Goal: Task Accomplishment & Management: Complete application form

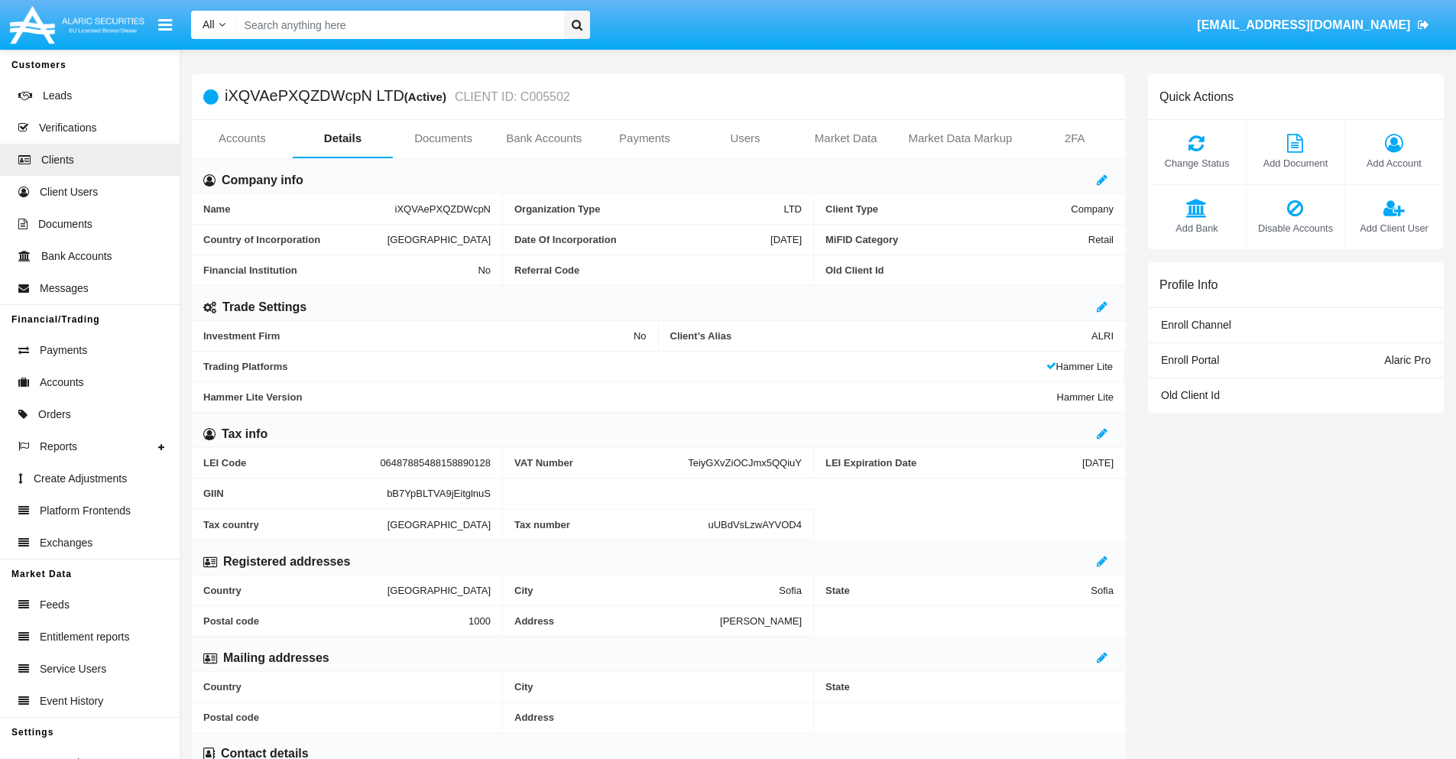
click at [745, 138] on link "Users" at bounding box center [745, 138] width 101 height 37
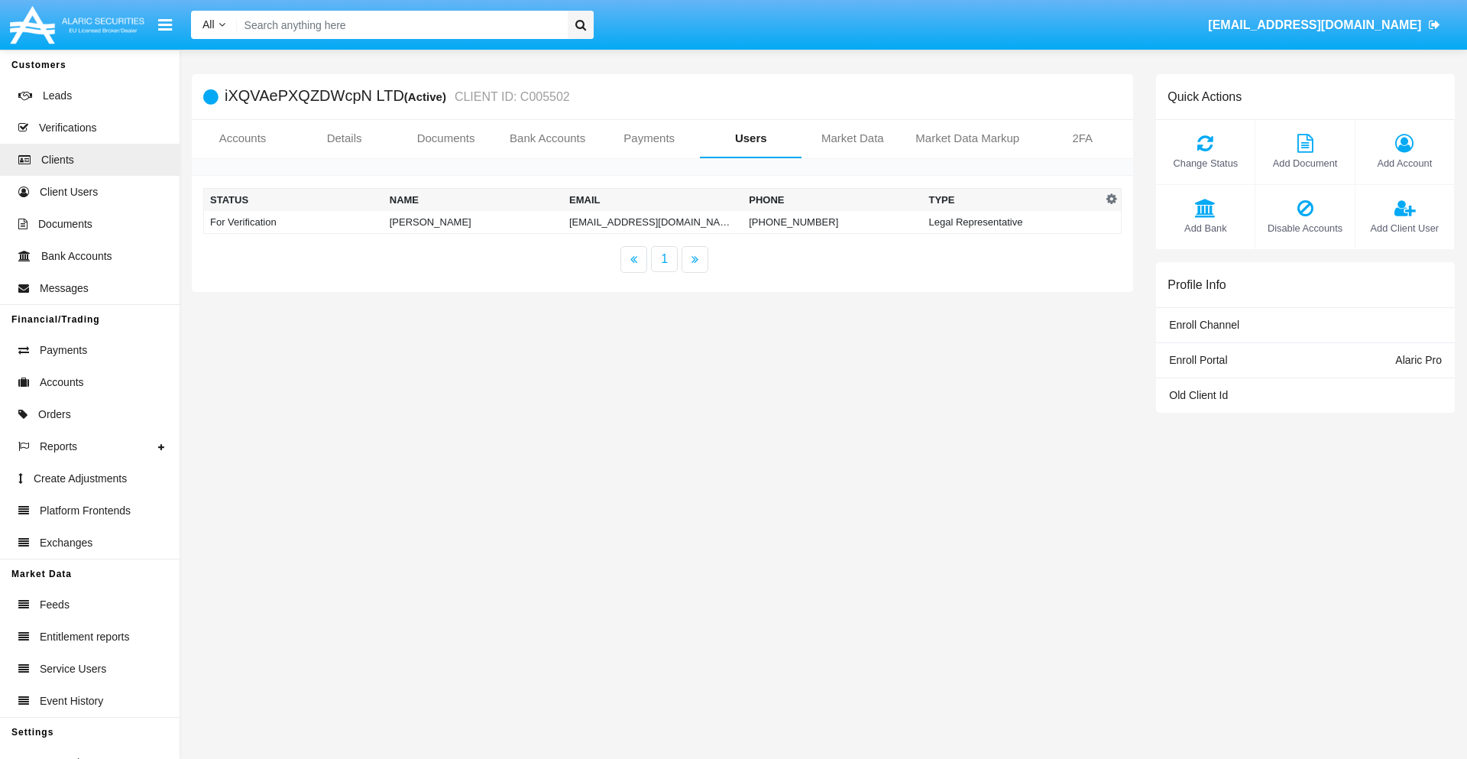
click at [653, 222] on td "zs0m.l8j@izdx1w.tw" at bounding box center [653, 222] width 180 height 23
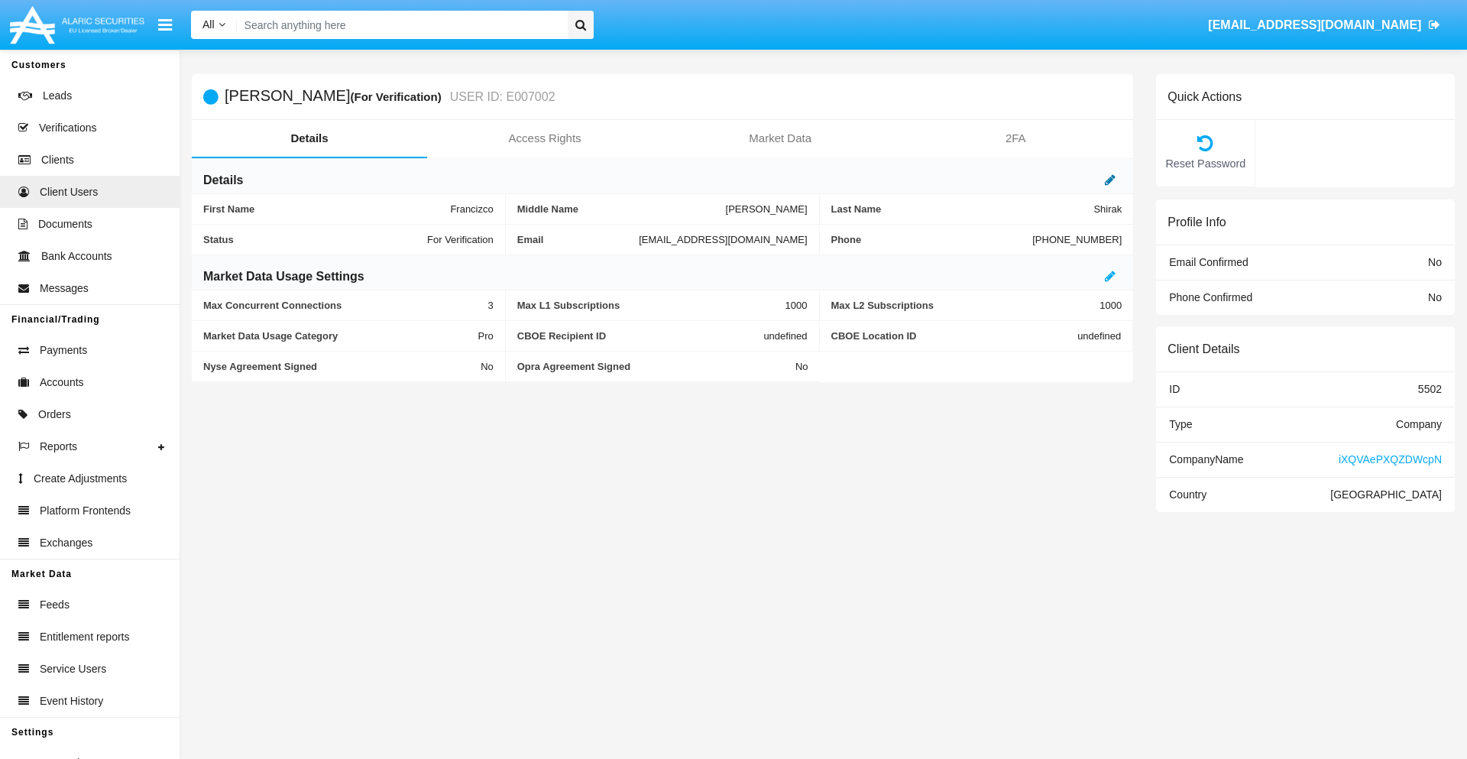
click at [1110, 180] on icon at bounding box center [1110, 179] width 11 height 12
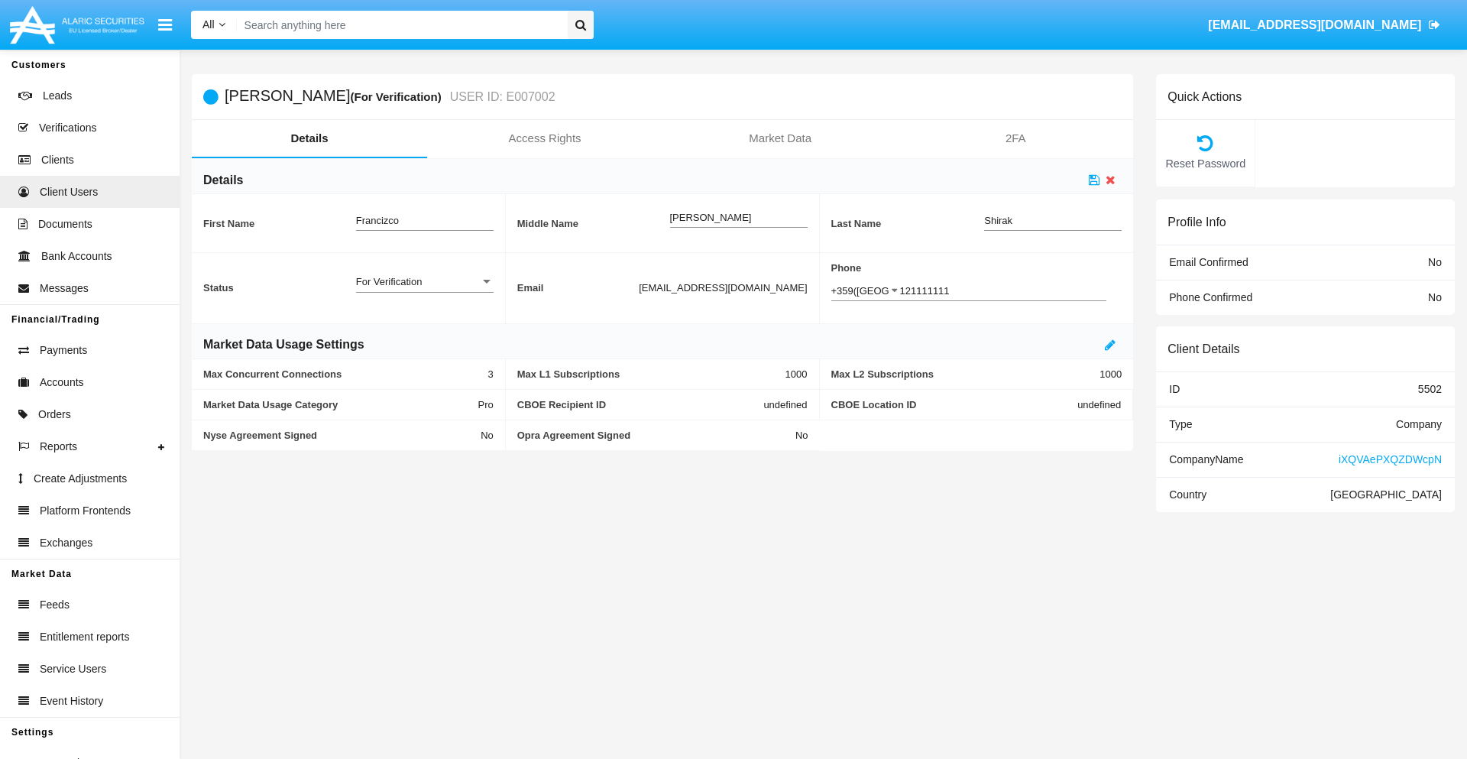
click at [424, 281] on div "For Verification" at bounding box center [418, 281] width 124 height 13
click at [424, 290] on span "Verified" at bounding box center [425, 290] width 138 height 30
click at [1094, 180] on icon at bounding box center [1094, 179] width 11 height 12
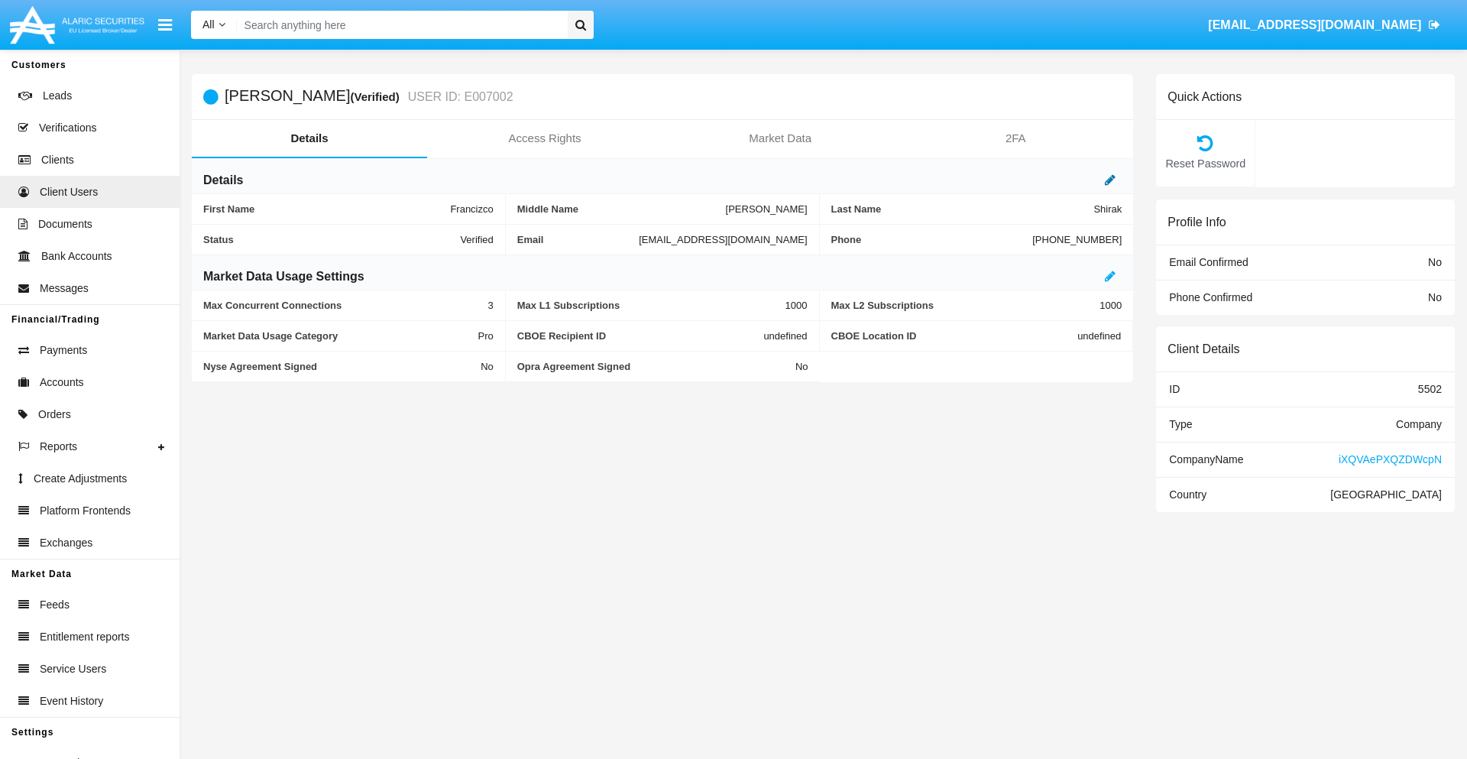
click at [1110, 180] on icon at bounding box center [1110, 179] width 11 height 12
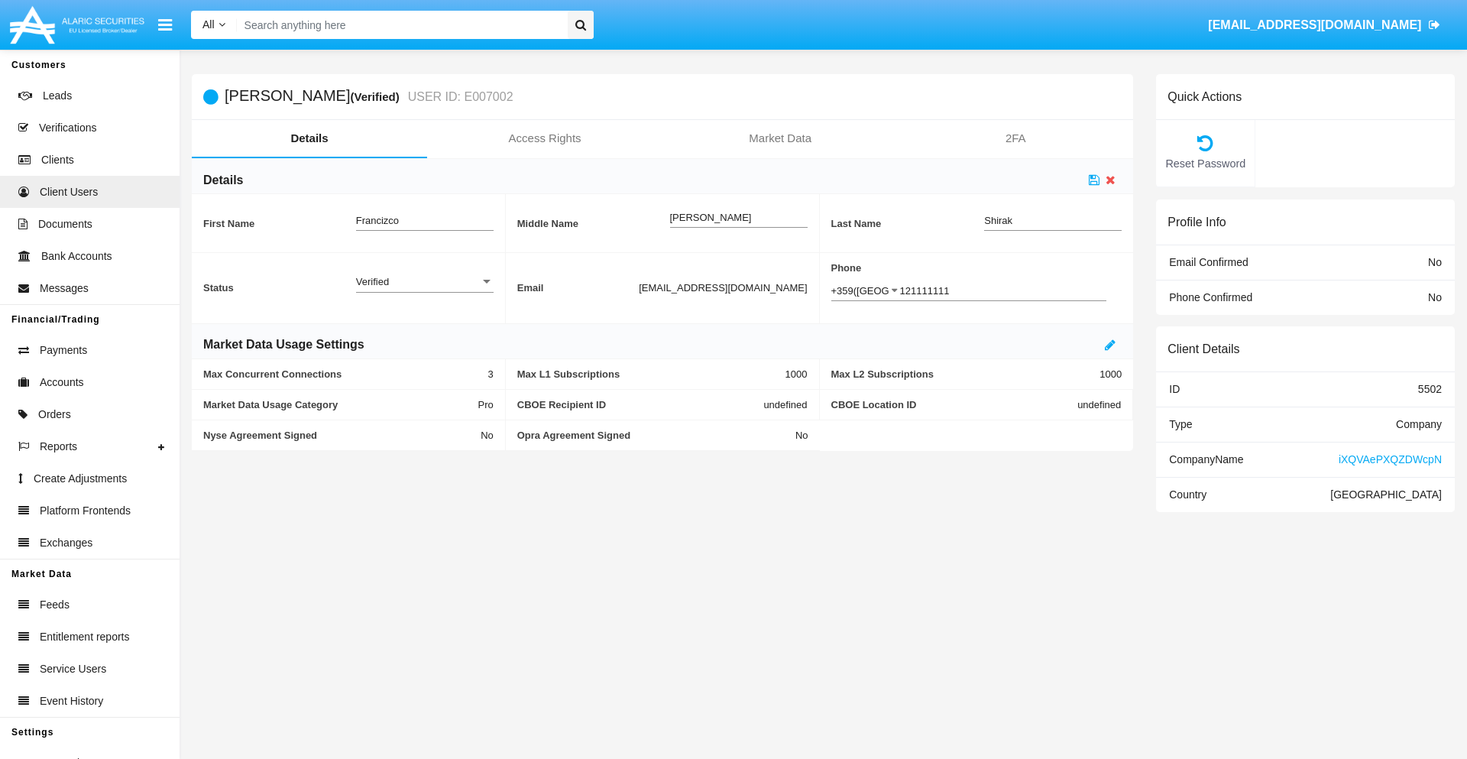
click at [424, 281] on div "Verified" at bounding box center [418, 281] width 124 height 13
click at [424, 290] on span "Active" at bounding box center [425, 290] width 138 height 30
click at [1094, 180] on icon at bounding box center [1094, 179] width 11 height 12
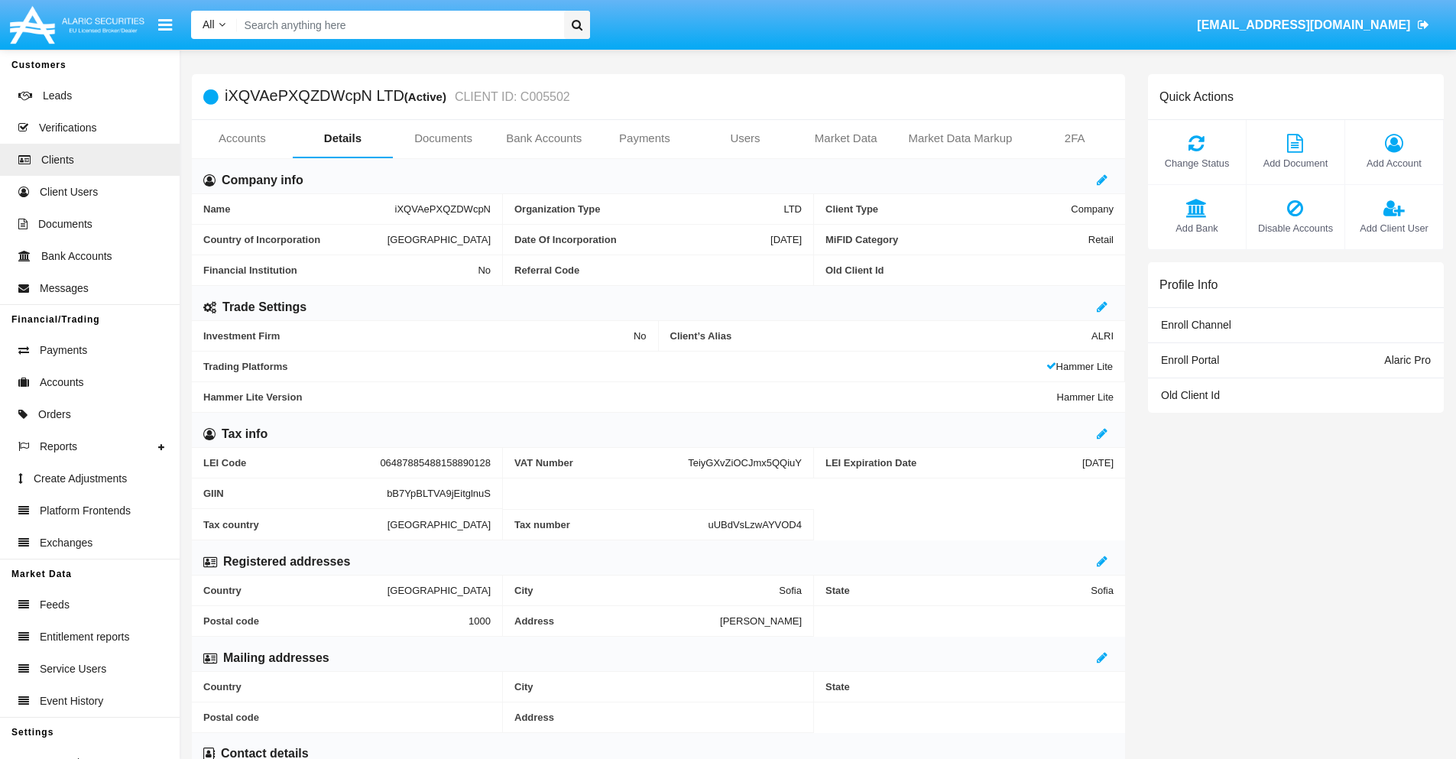
click at [1393, 228] on span "Add Client User" at bounding box center [1393, 228] width 83 height 15
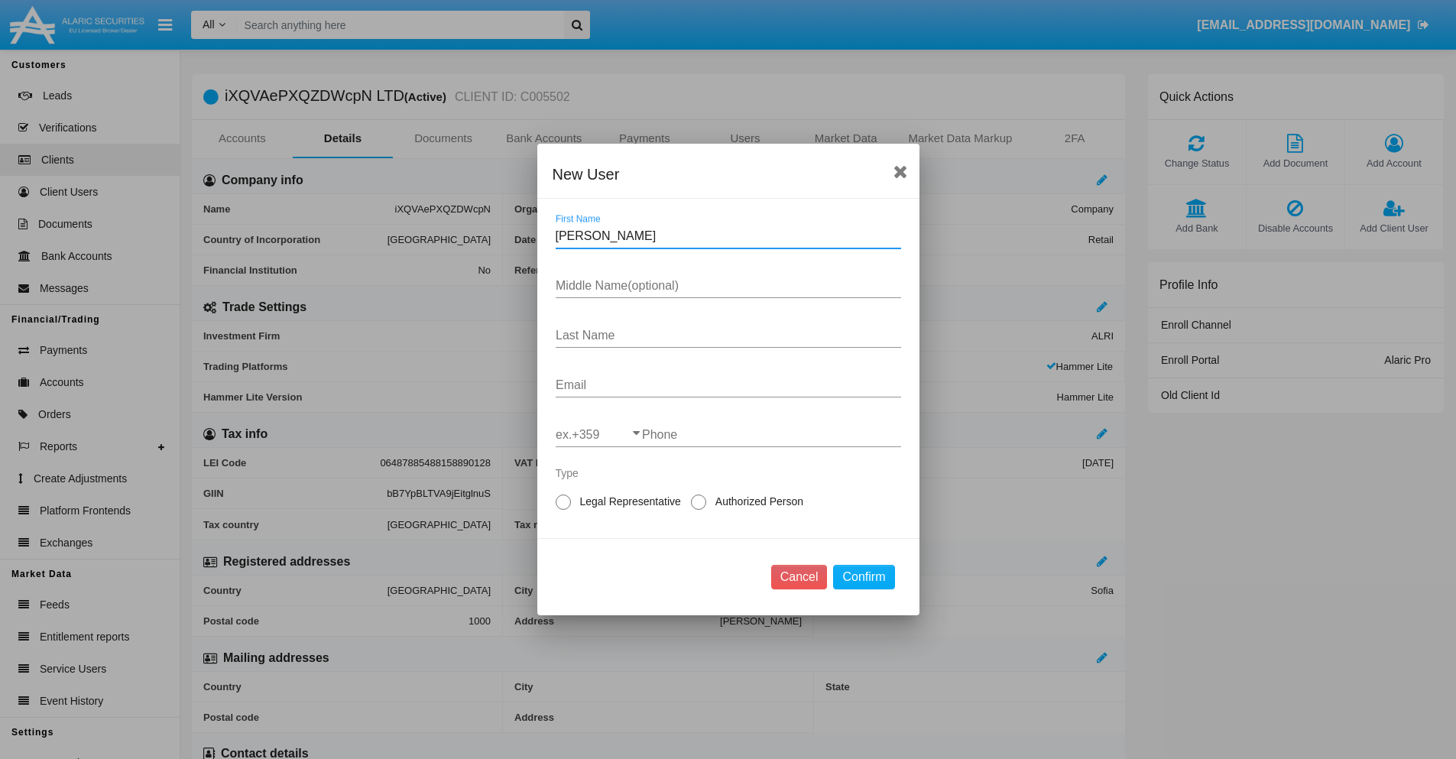
type input "[PERSON_NAME]"
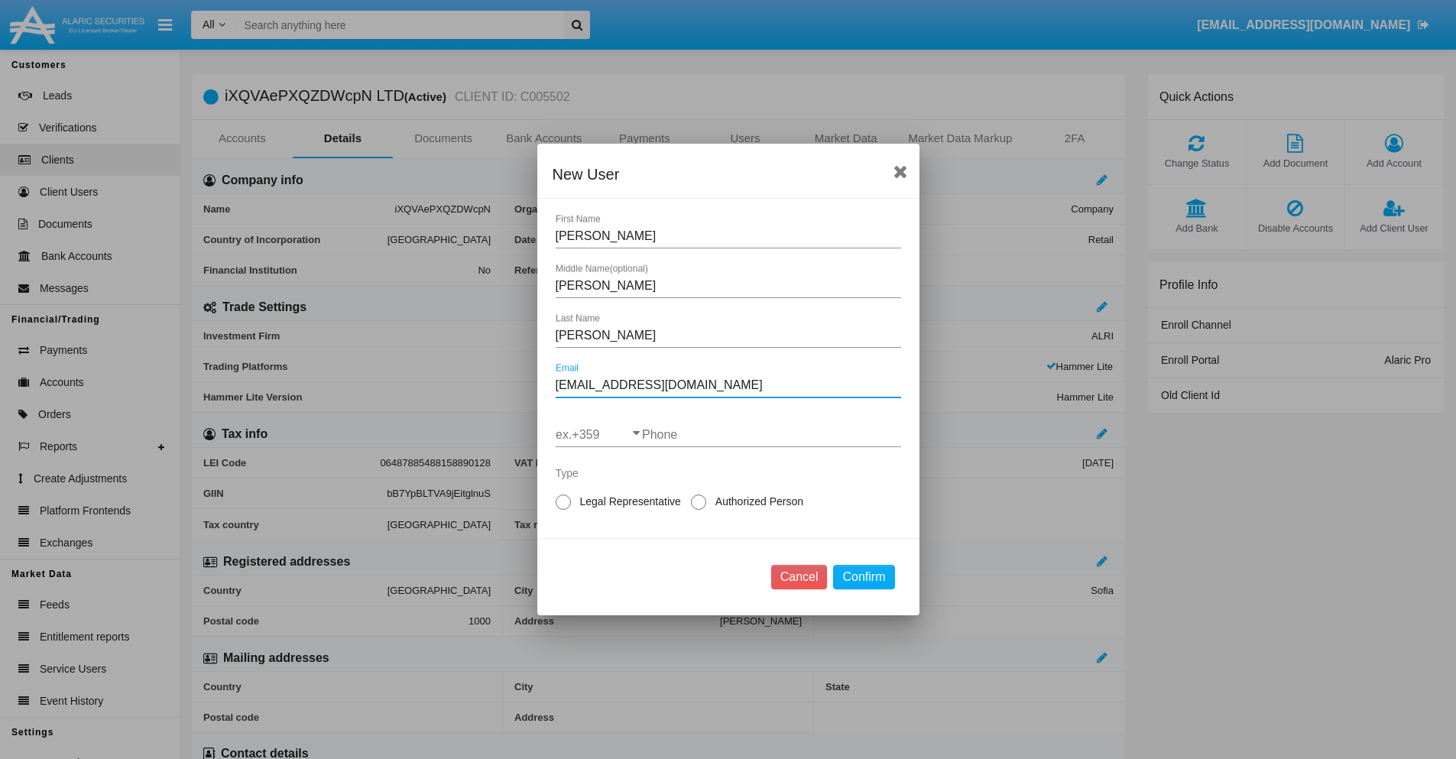
type input "yq1y0@dkomr.mo"
click at [598, 435] on input "ex.+359" at bounding box center [598, 435] width 86 height 14
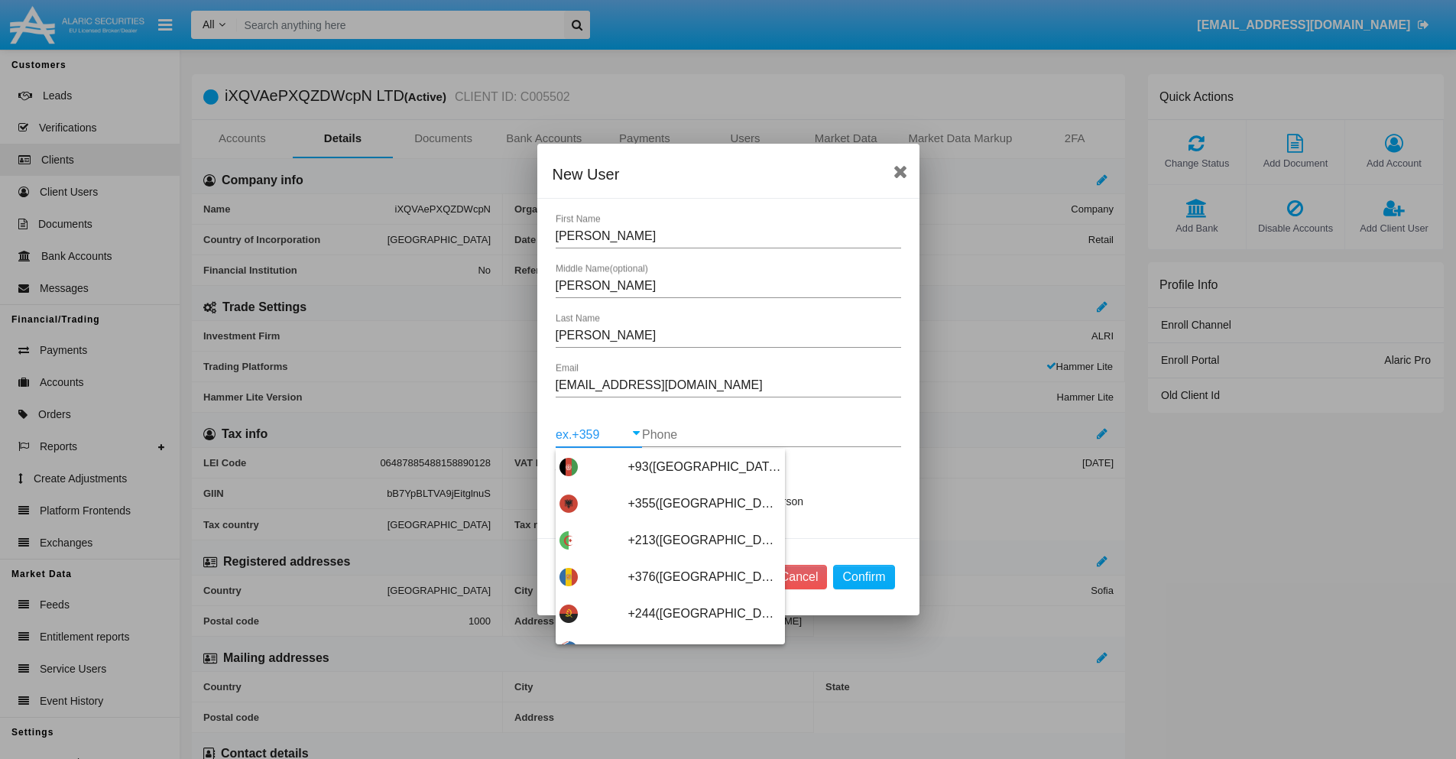
type input "+263([GEOGRAPHIC_DATA])"
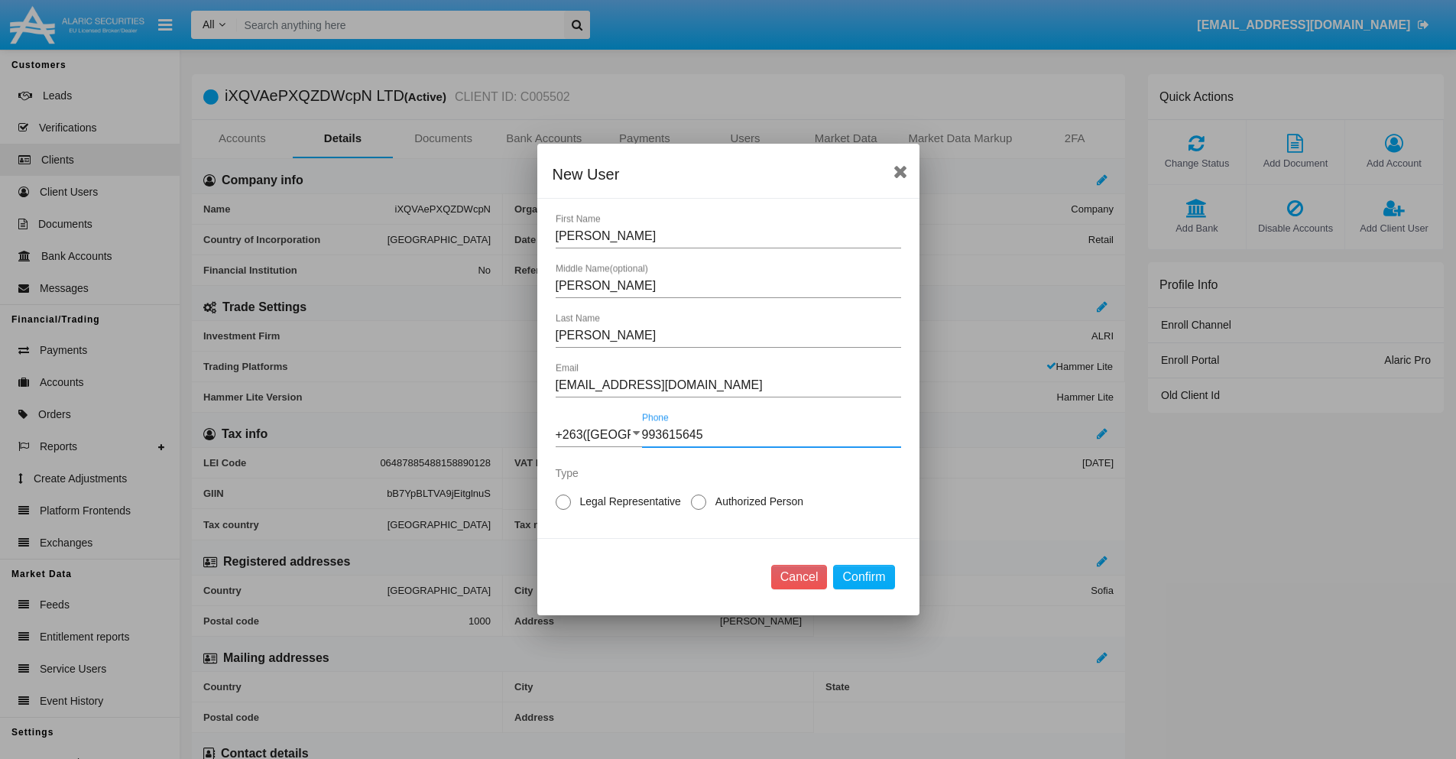
type input "993615645"
click at [756, 501] on span "Authorized Person" at bounding box center [756, 502] width 101 height 16
click at [698, 510] on input "Authorized Person" at bounding box center [698, 510] width 1 height 1
radio input "true"
click at [863, 577] on button "Confirm" at bounding box center [863, 577] width 61 height 24
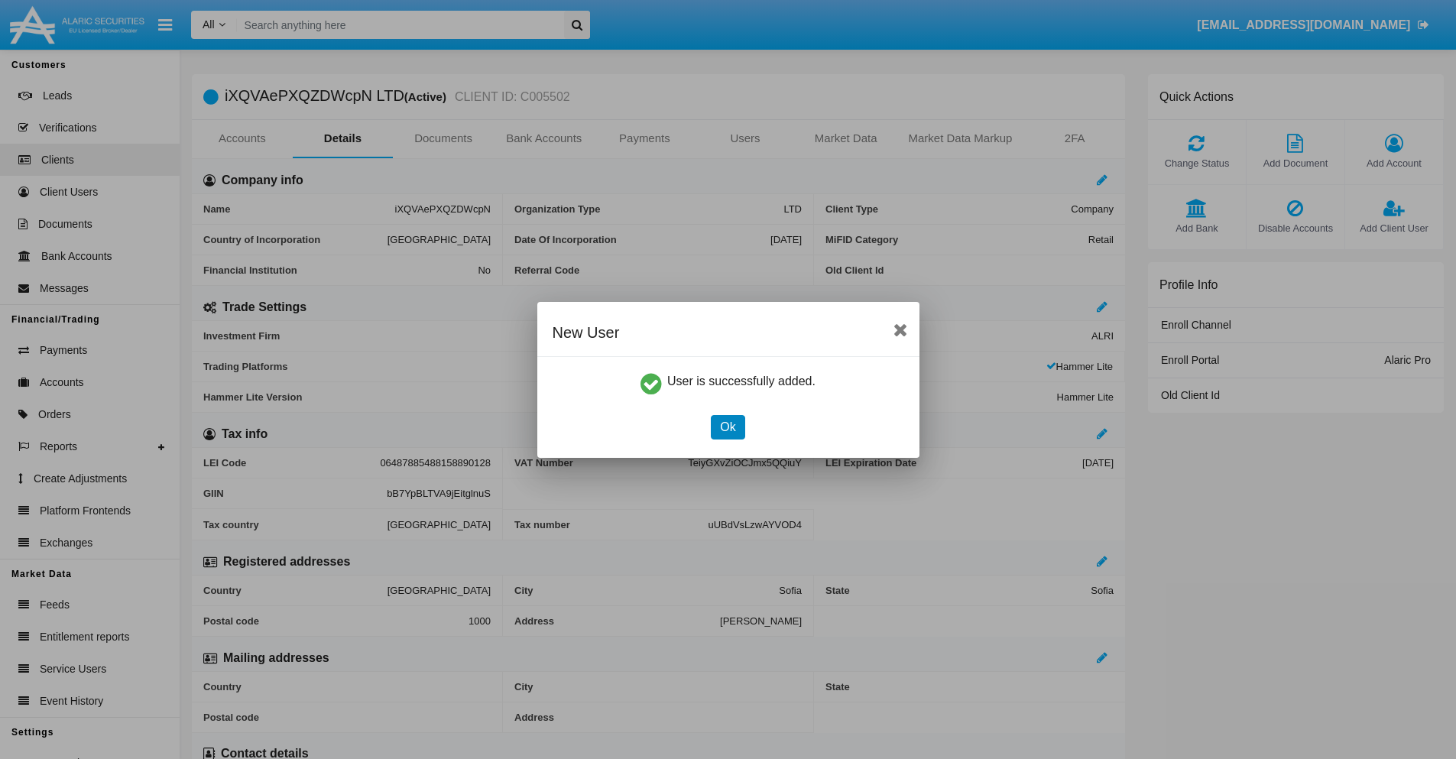
click at [727, 426] on button "Ok" at bounding box center [728, 427] width 34 height 24
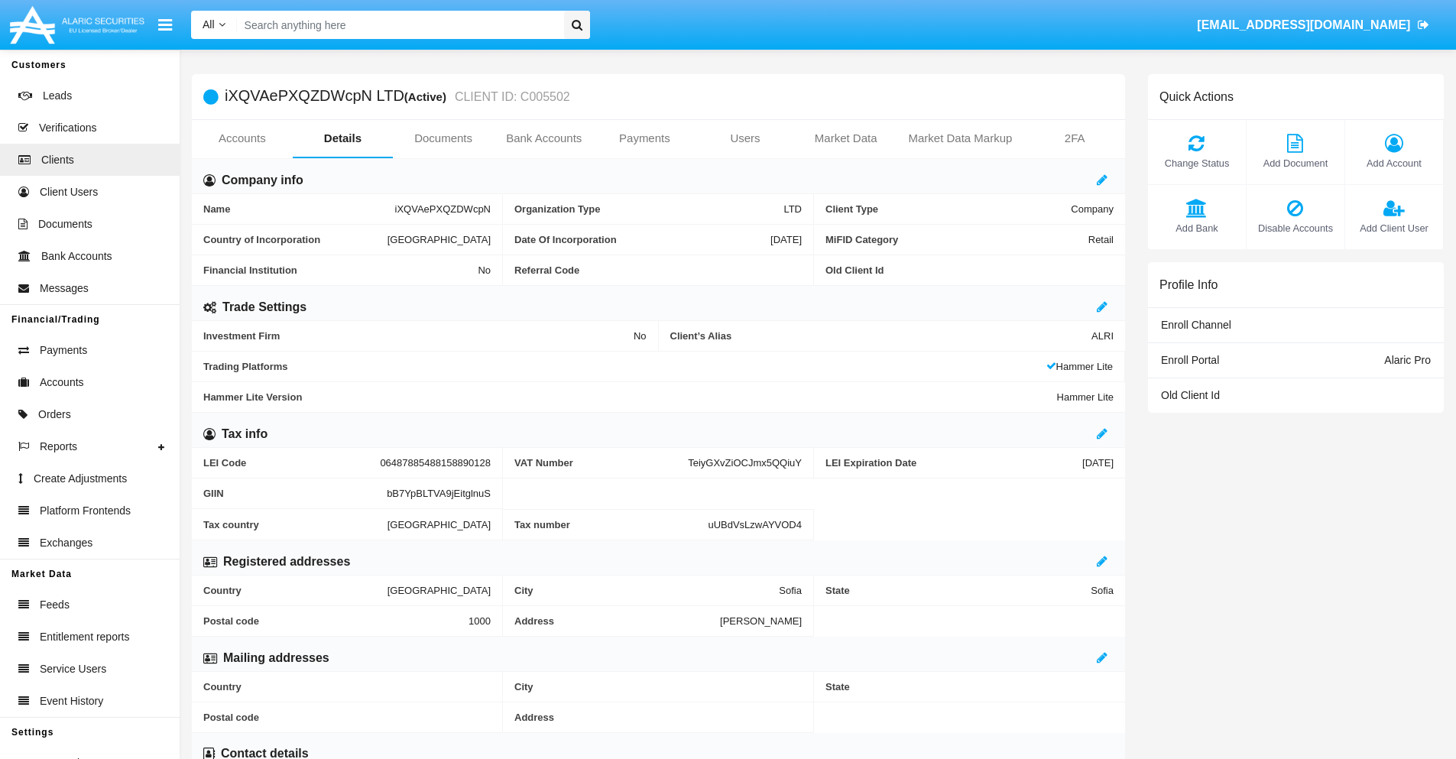
click at [1393, 228] on span "Add Client User" at bounding box center [1393, 228] width 83 height 15
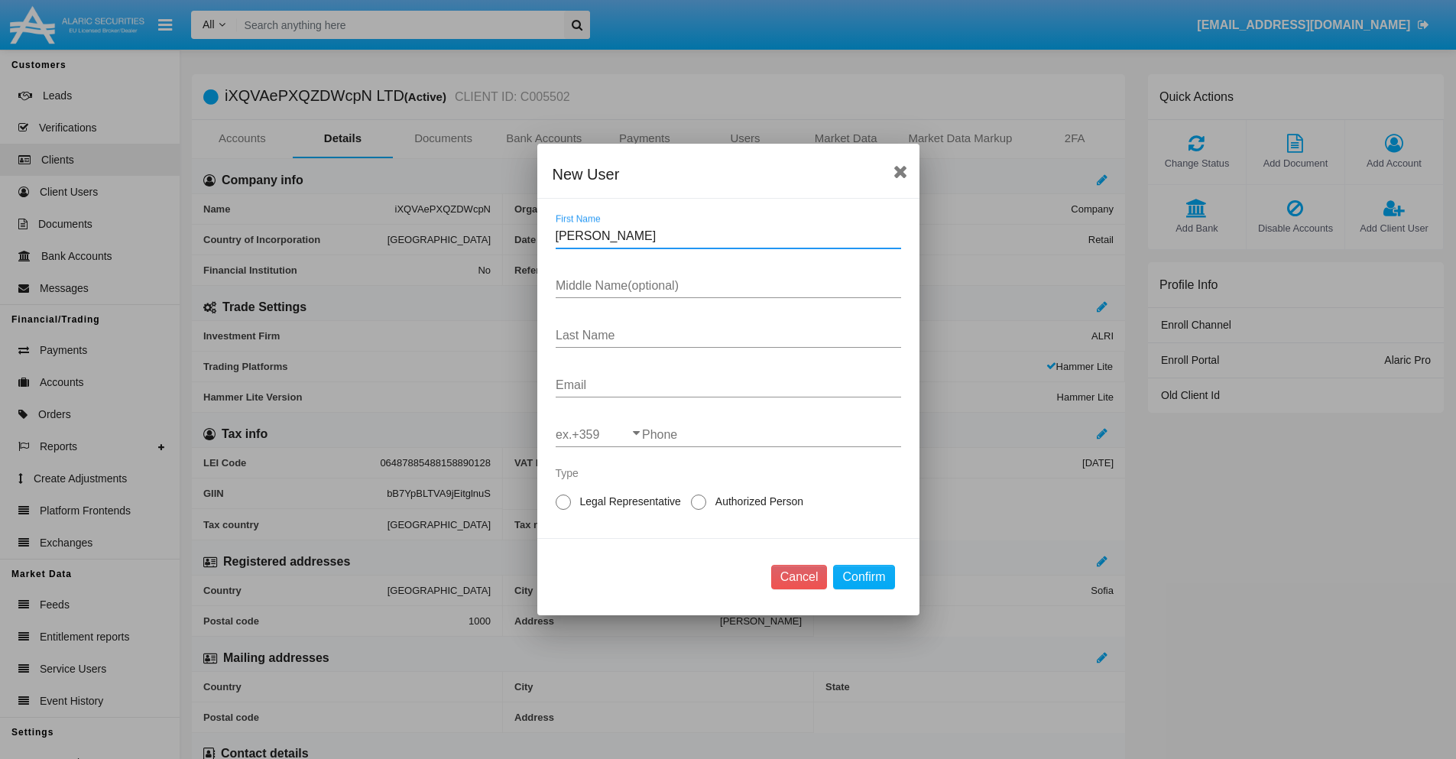
type input "Kristofer"
type input "Carmen"
type input "DuBuque"
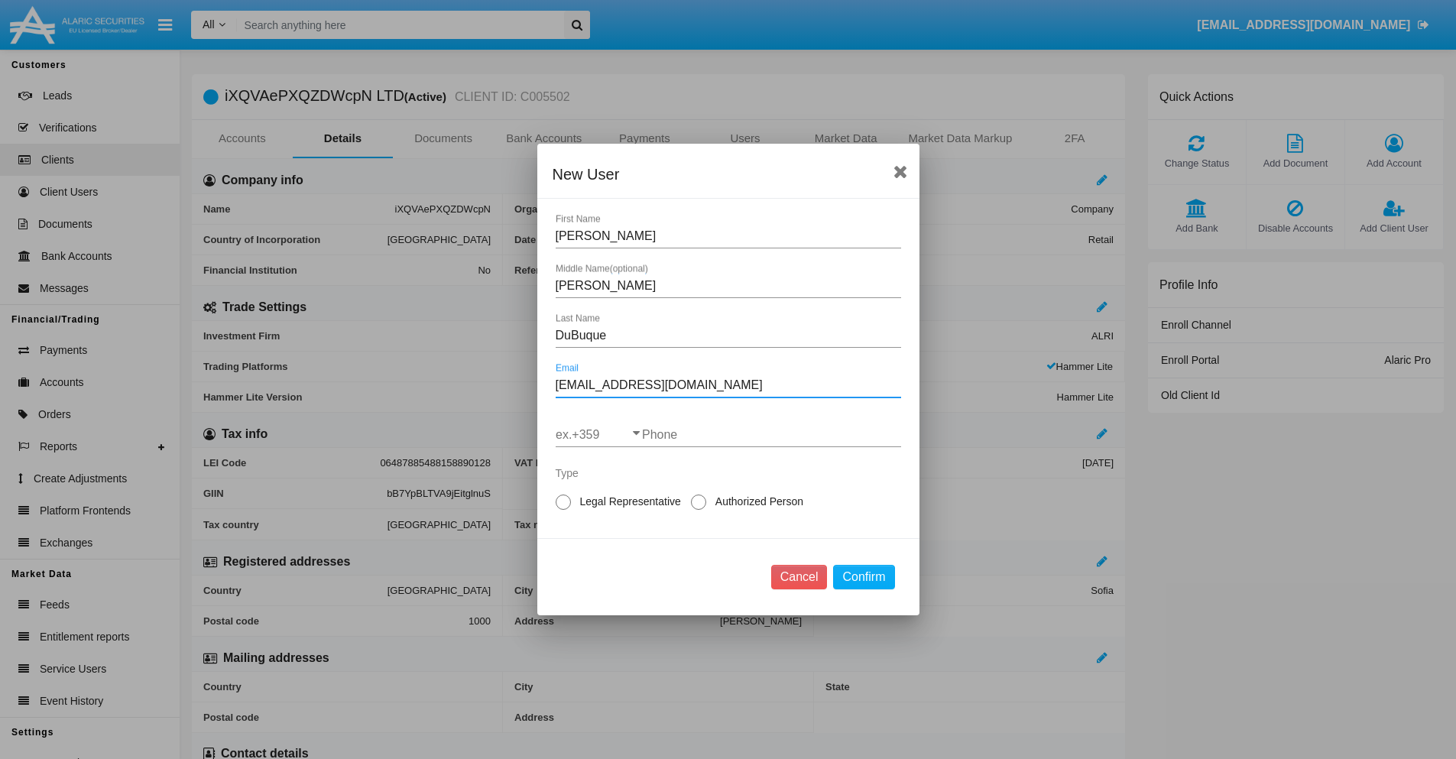
type input "u3wj0imnl@vh1svs4r.bg"
click at [598, 435] on input "ex.+359" at bounding box center [598, 435] width 86 height 14
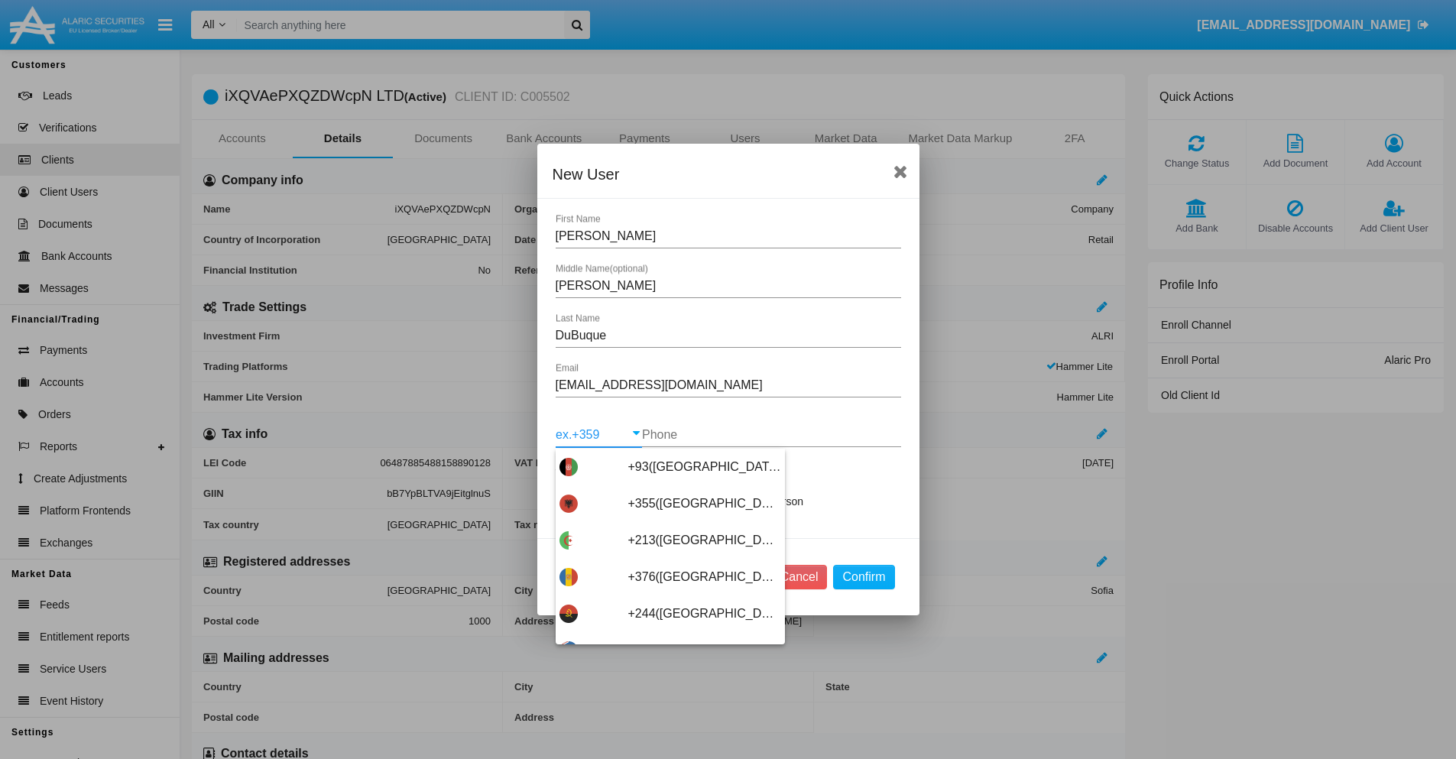
type input "+263([GEOGRAPHIC_DATA])"
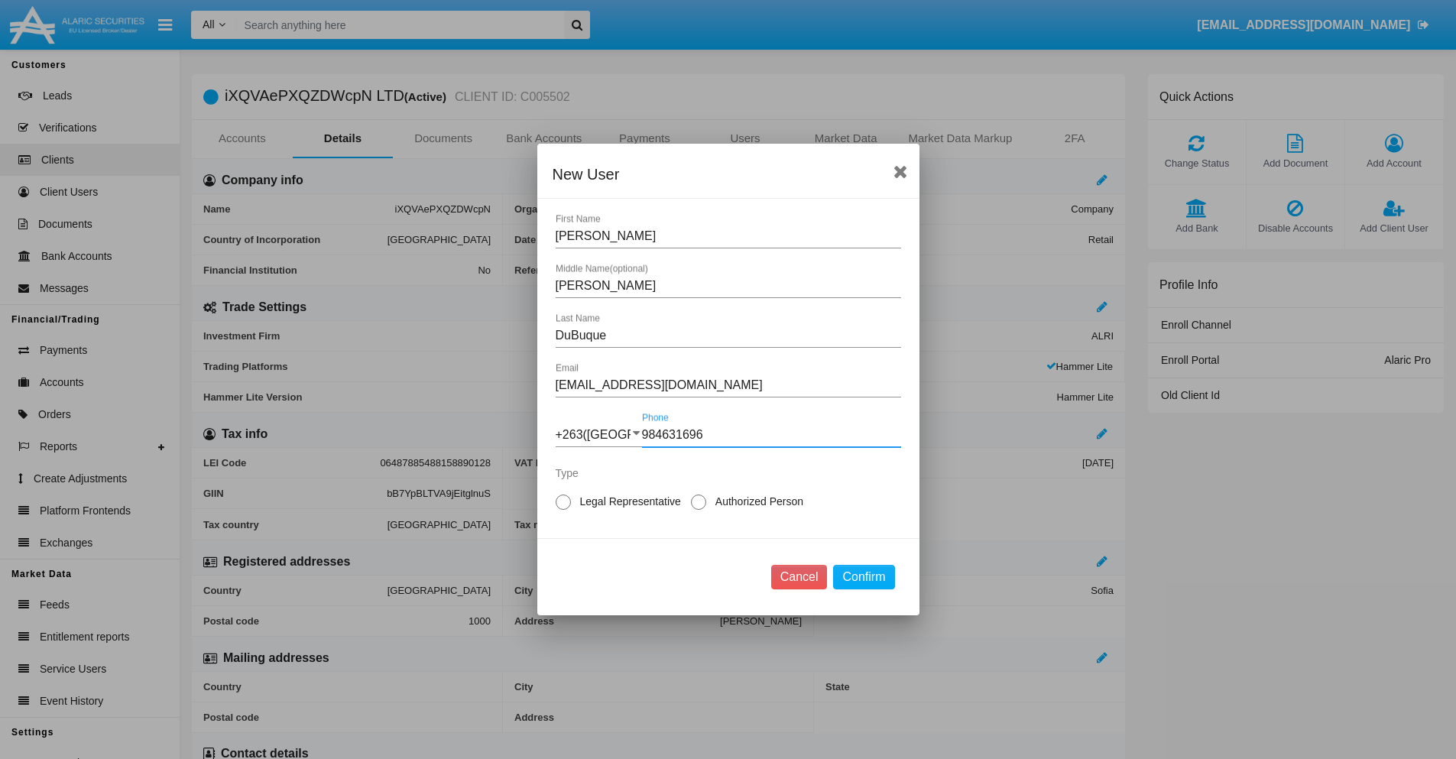
type input "984631696"
click at [627, 501] on span "Legal Representative" at bounding box center [628, 502] width 114 height 16
click at [563, 510] on input "Legal Representative" at bounding box center [562, 510] width 1 height 1
radio input "true"
click at [863, 577] on button "Confirm" at bounding box center [863, 577] width 61 height 24
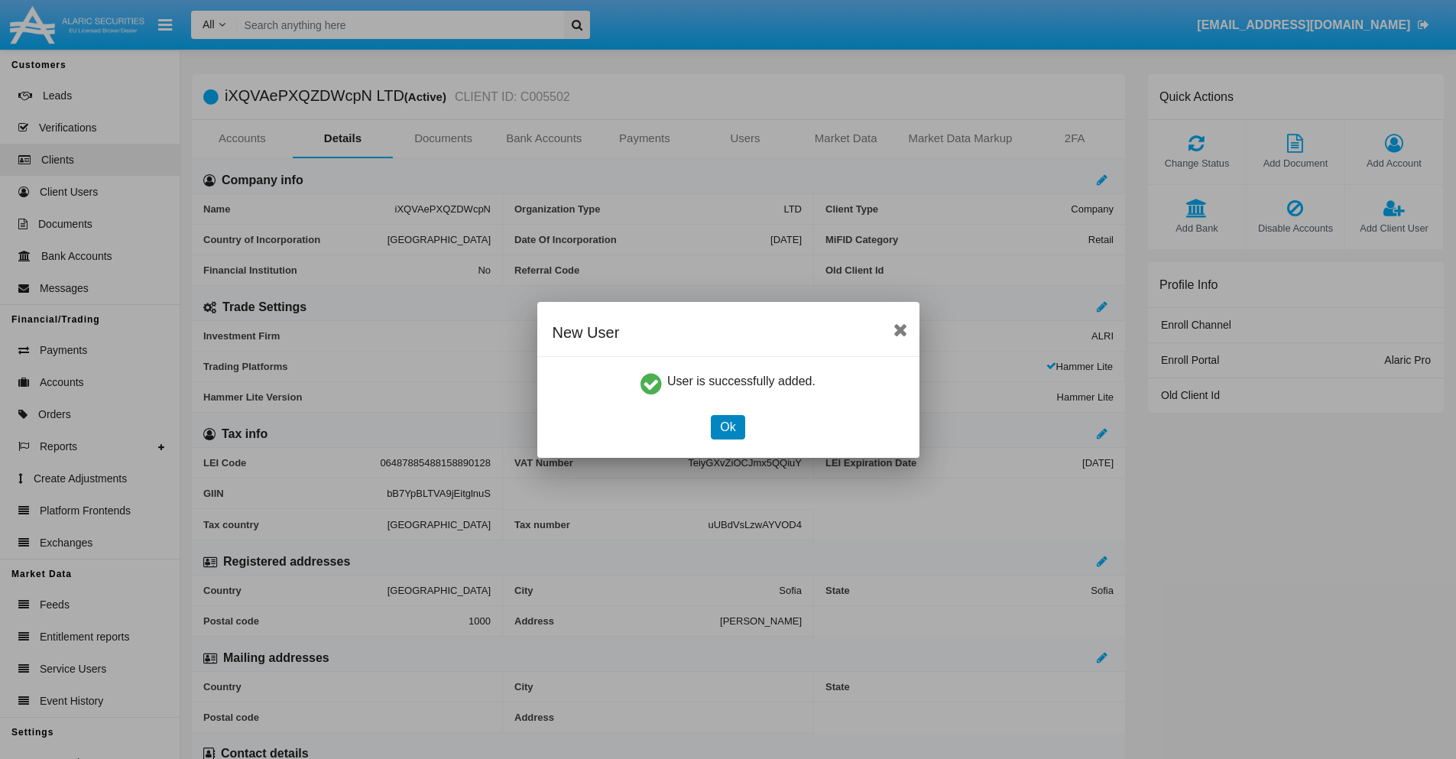
click at [727, 426] on button "Ok" at bounding box center [728, 427] width 34 height 24
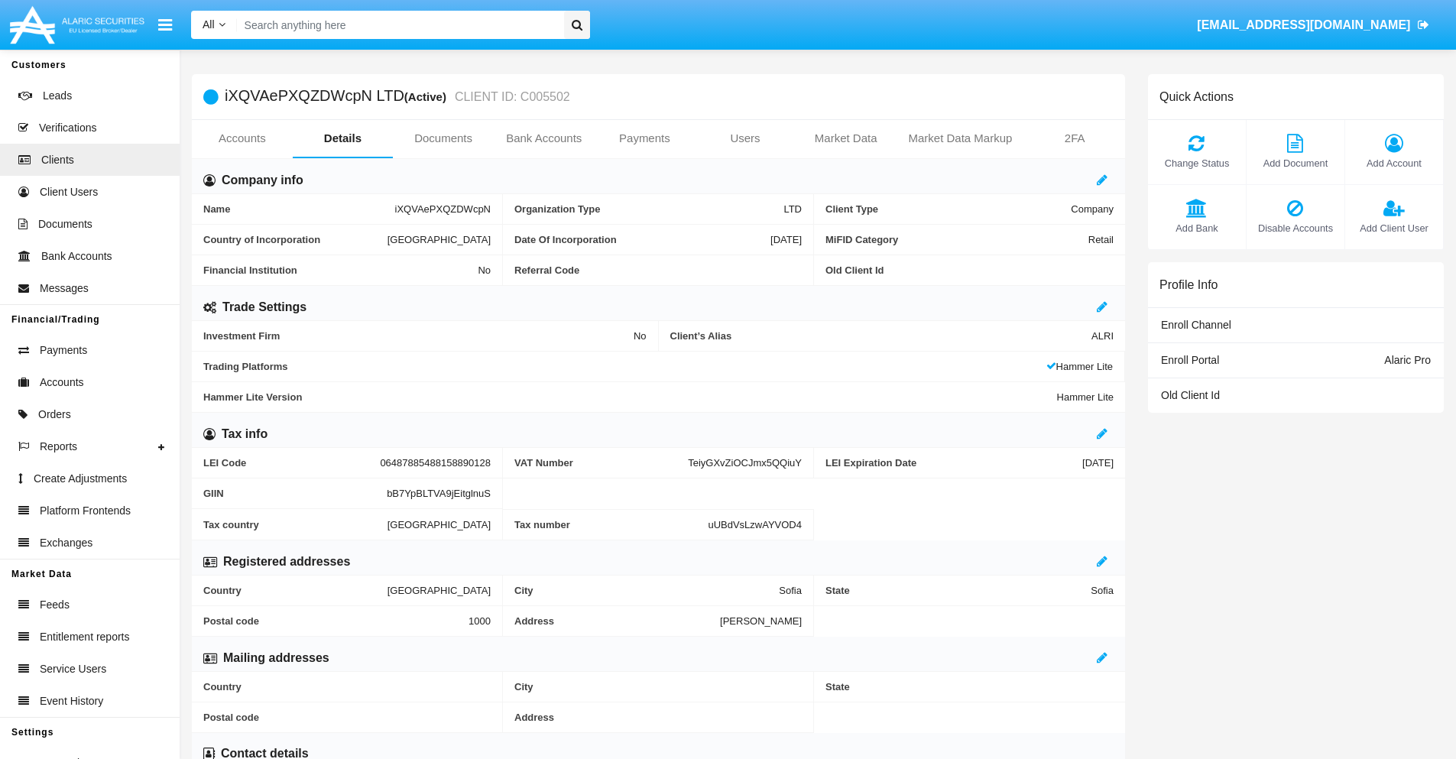
click at [745, 138] on link "Users" at bounding box center [745, 138] width 101 height 37
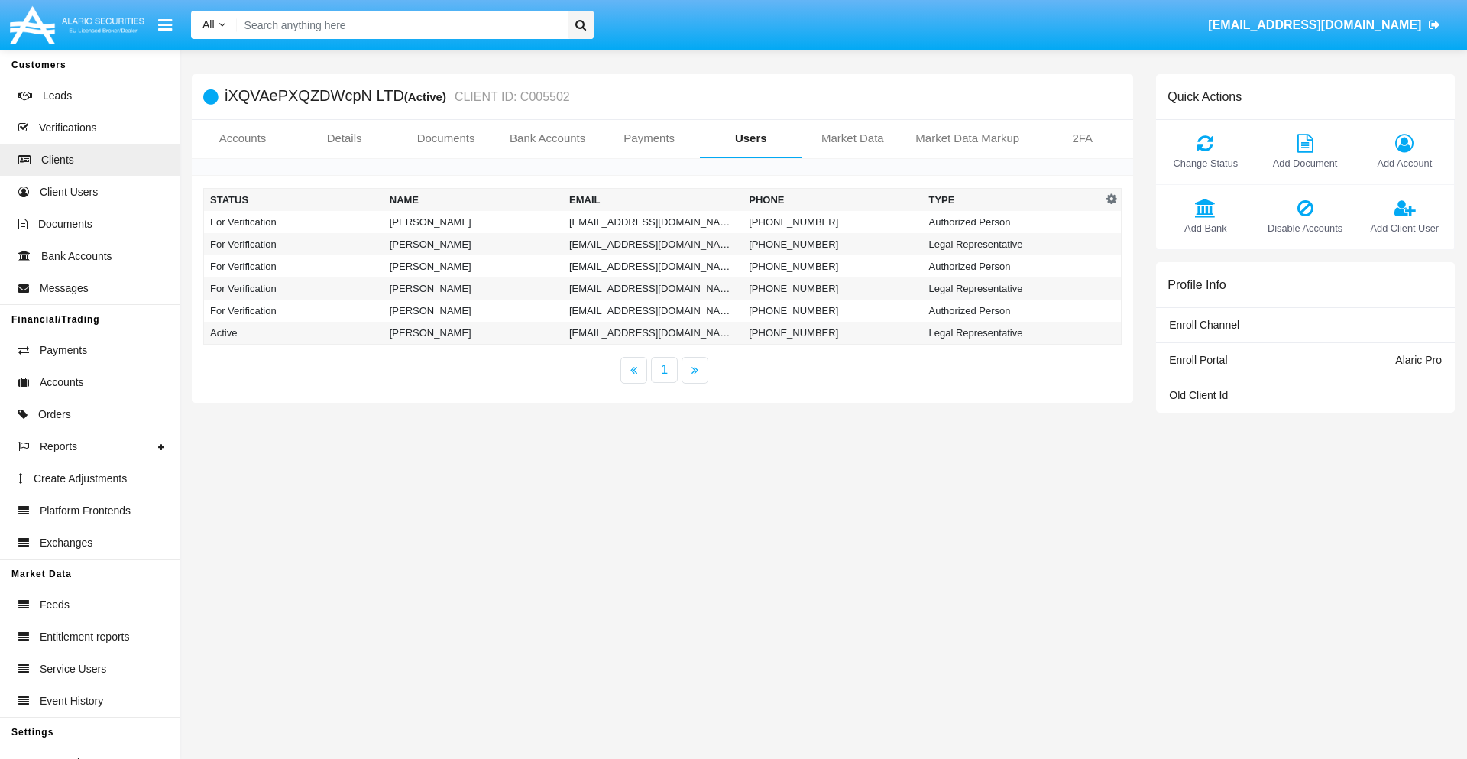
click at [653, 222] on td "[EMAIL_ADDRESS][DOMAIN_NAME]" at bounding box center [653, 222] width 180 height 22
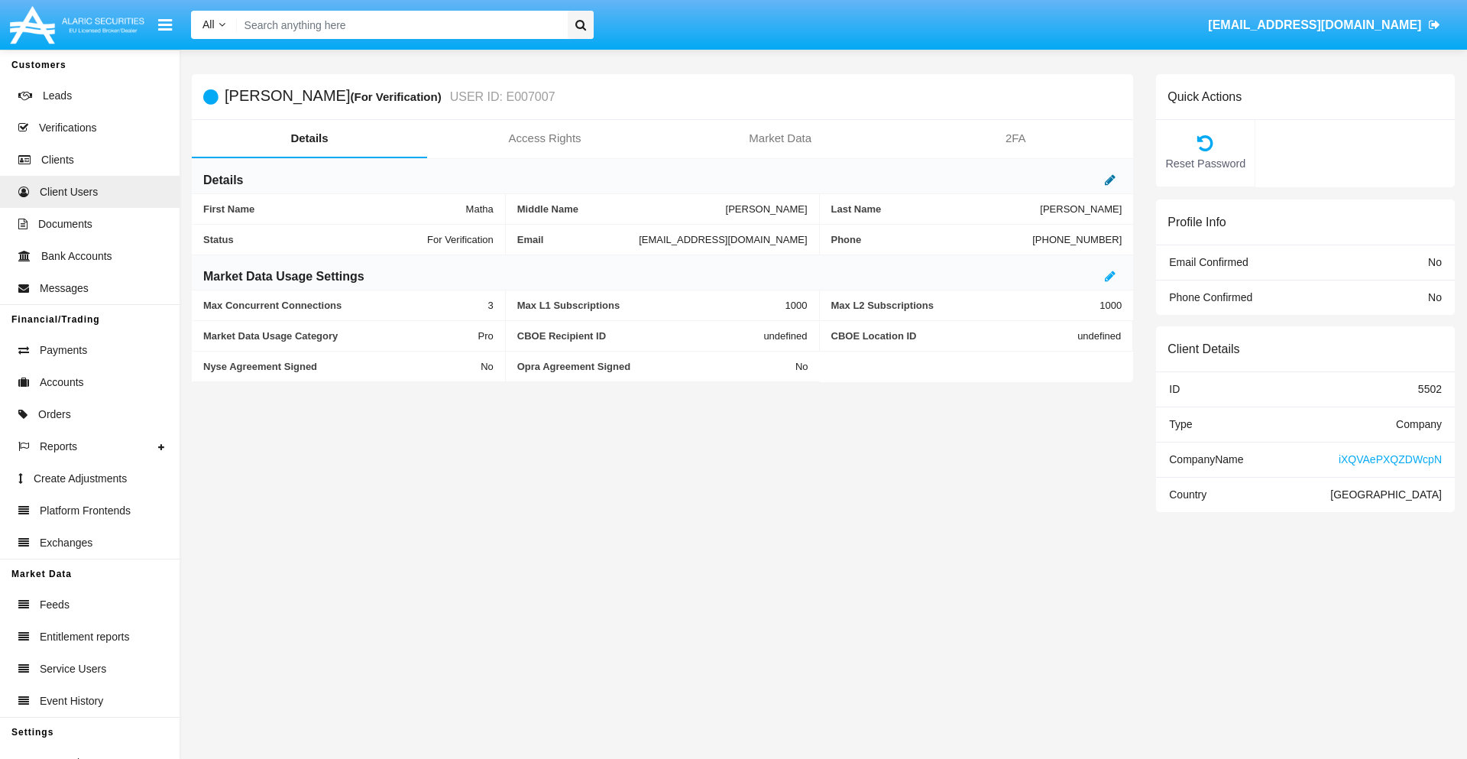
click at [1110, 180] on icon at bounding box center [1110, 179] width 11 height 12
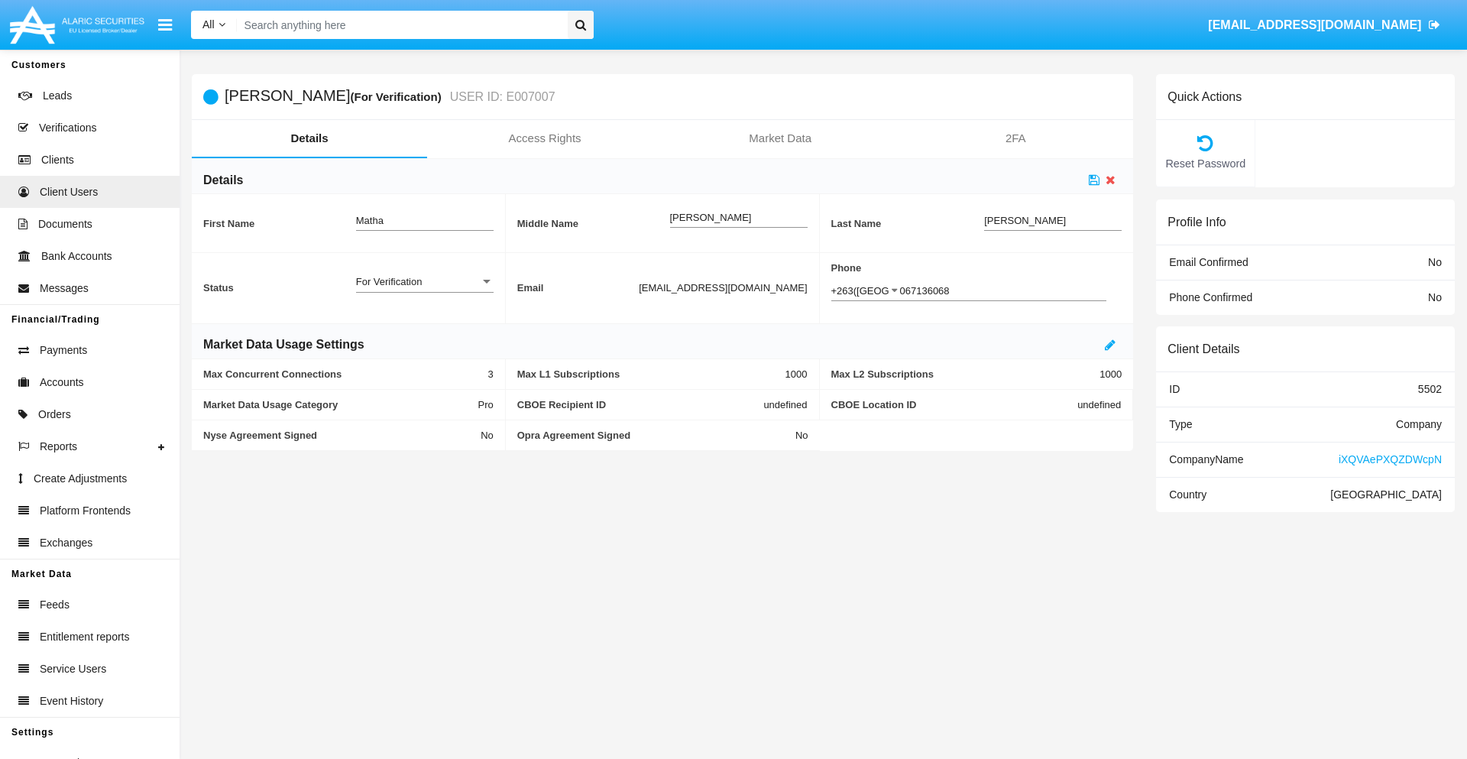
click at [424, 281] on div "For Verification" at bounding box center [418, 281] width 124 height 13
click at [424, 290] on span "Verified" at bounding box center [412, 290] width 113 height 30
click at [1094, 180] on icon at bounding box center [1094, 179] width 11 height 12
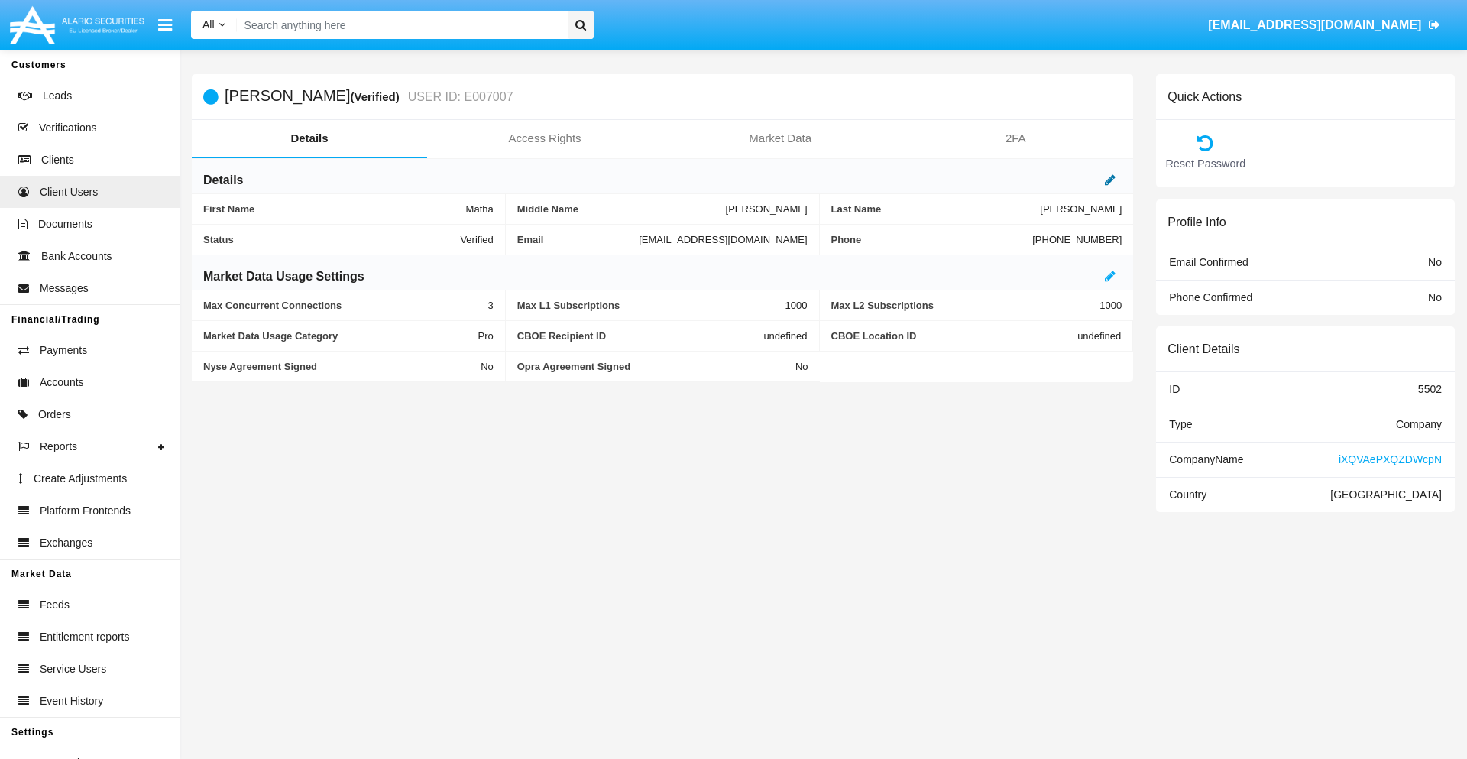
click at [1110, 180] on icon at bounding box center [1110, 179] width 11 height 12
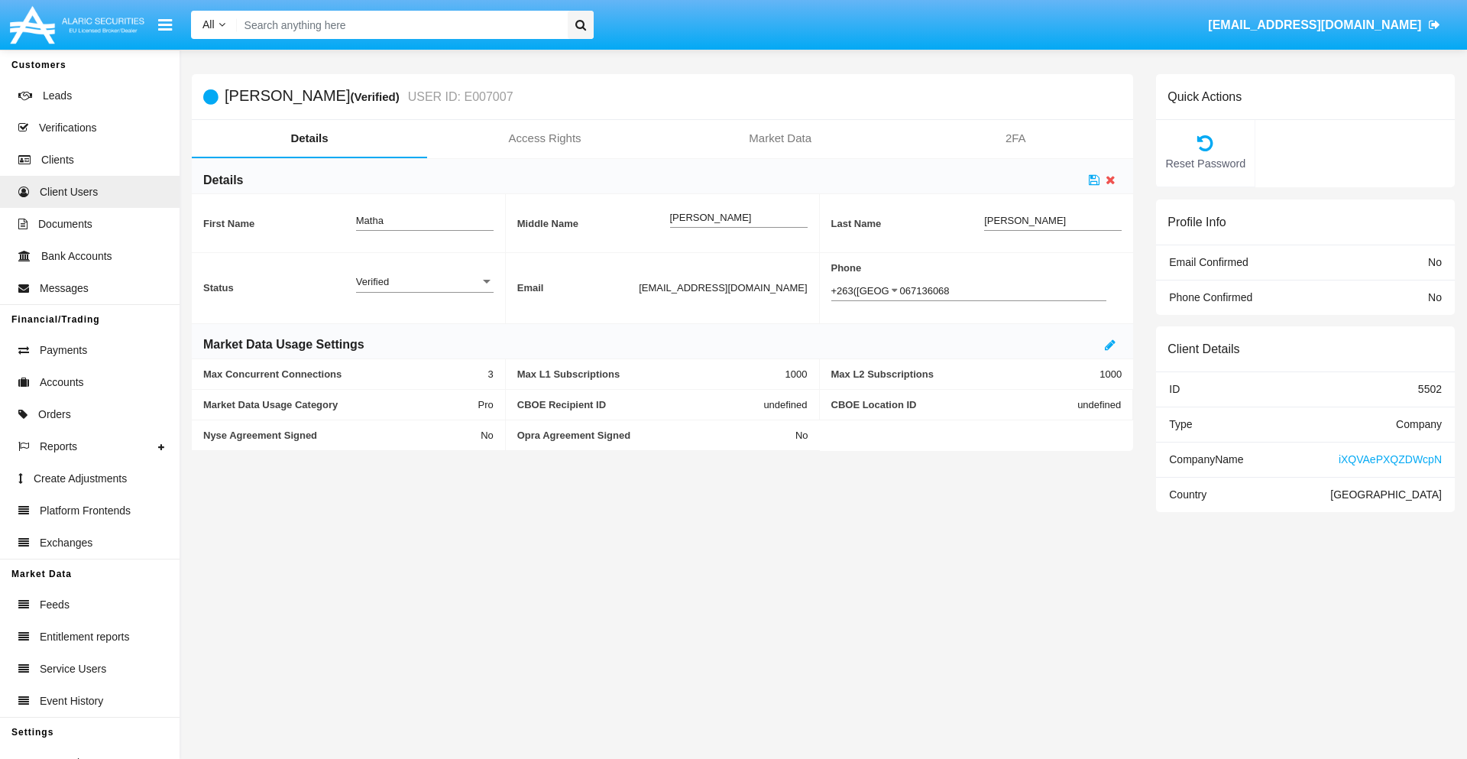
click at [424, 281] on div "Verified" at bounding box center [418, 281] width 124 height 13
click at [424, 290] on span "Active" at bounding box center [412, 290] width 113 height 30
click at [1094, 180] on icon at bounding box center [1094, 179] width 11 height 12
